Goal: Check status: Check status

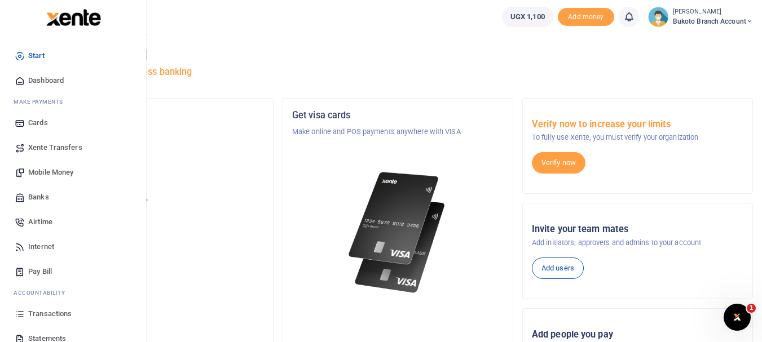
click at [32, 314] on span "Transactions" at bounding box center [49, 314] width 43 height 11
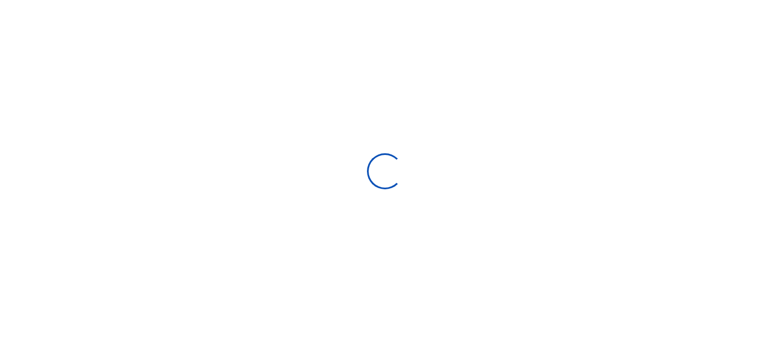
select select
type input "[DATE] - [DATE]"
